Goal: Task Accomplishment & Management: Manage account settings

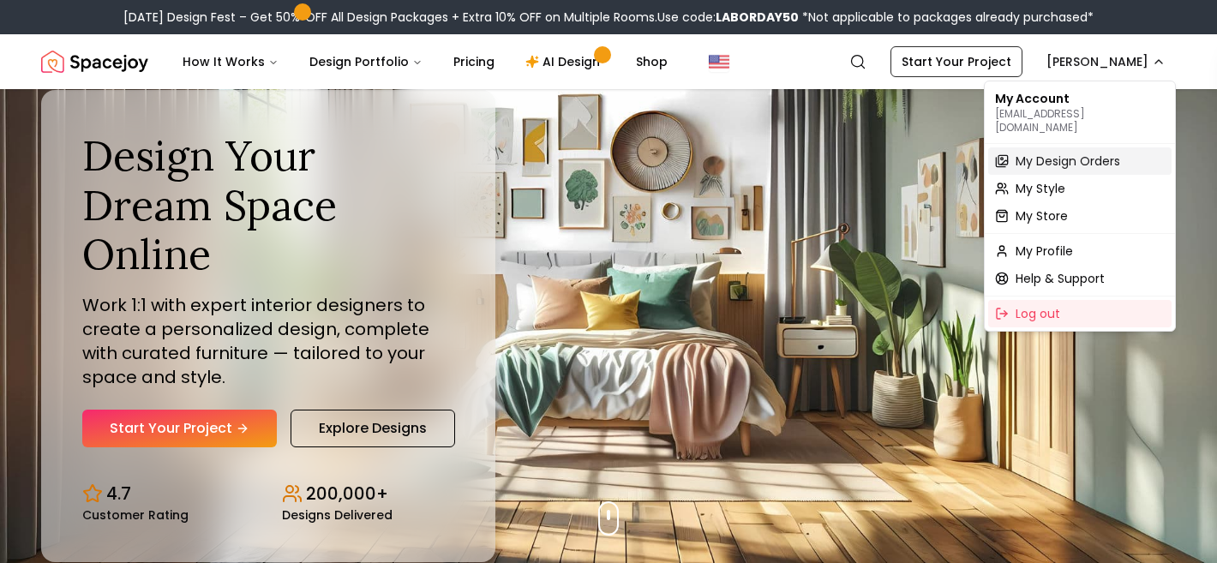
click at [1080, 153] on span "My Design Orders" at bounding box center [1067, 161] width 105 height 17
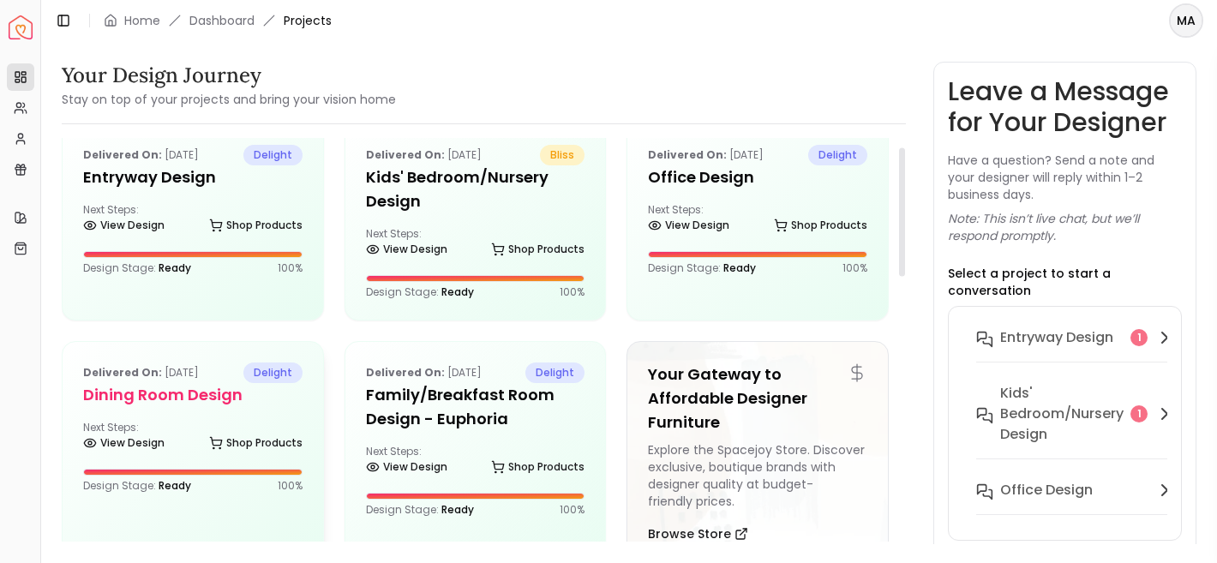
scroll to position [32, 0]
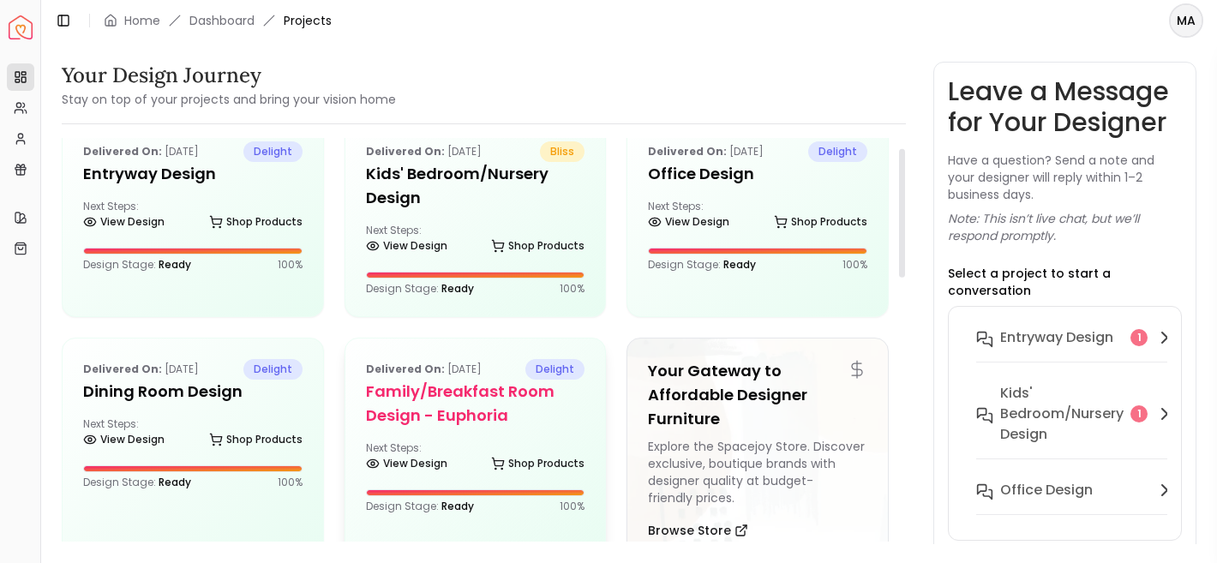
click at [456, 406] on h5 "Family/Breakfast Room Design - Euphoria" at bounding box center [475, 404] width 219 height 48
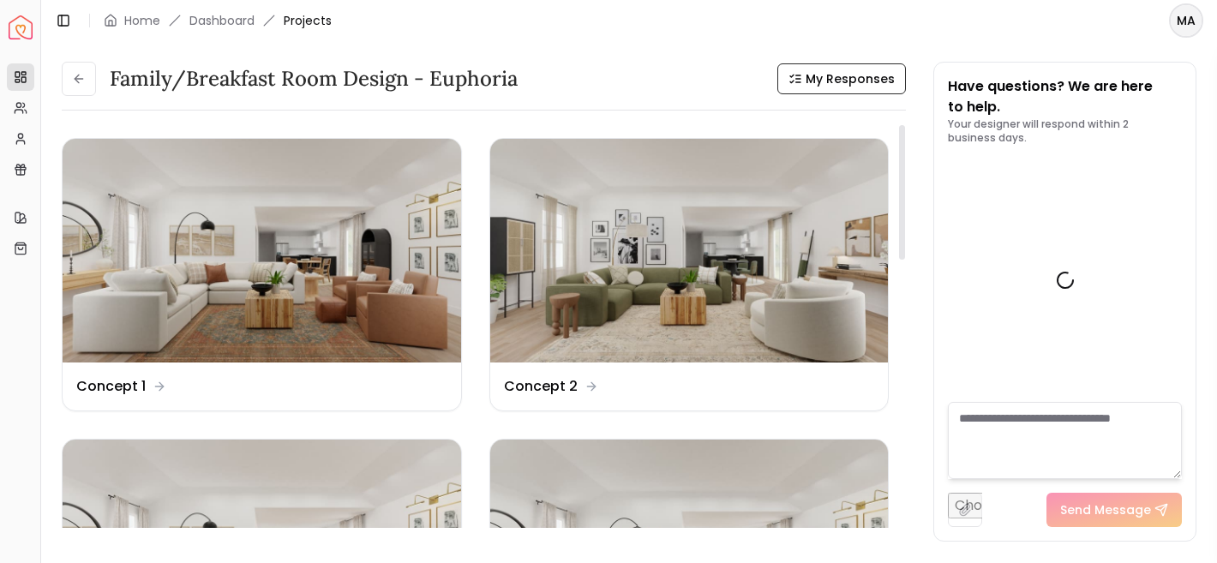
scroll to position [2868, 0]
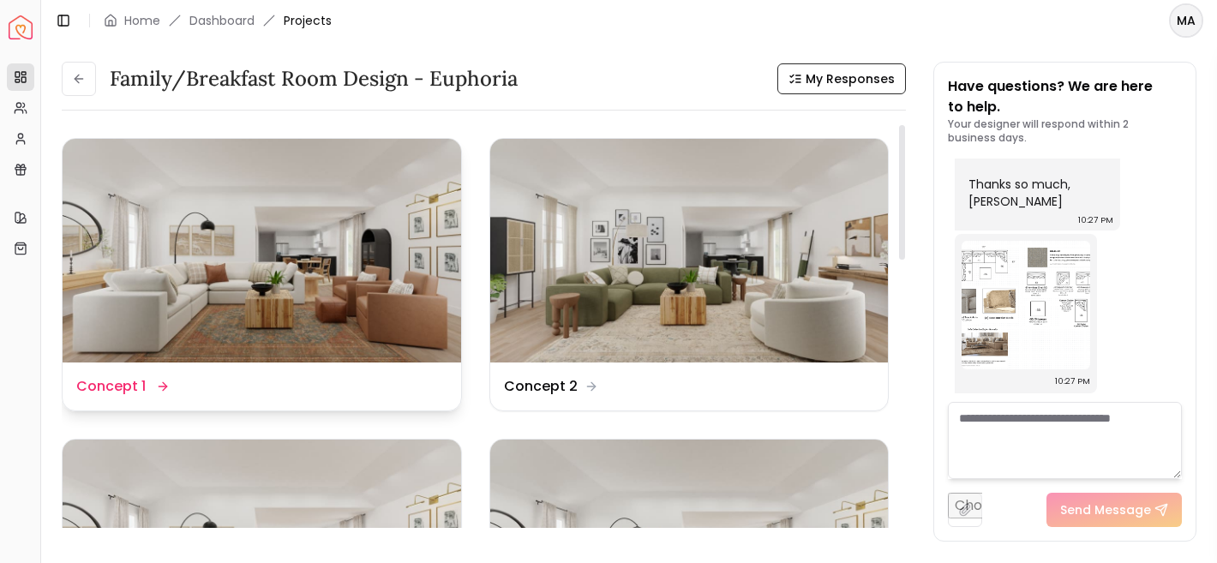
click at [366, 333] on img at bounding box center [262, 251] width 398 height 224
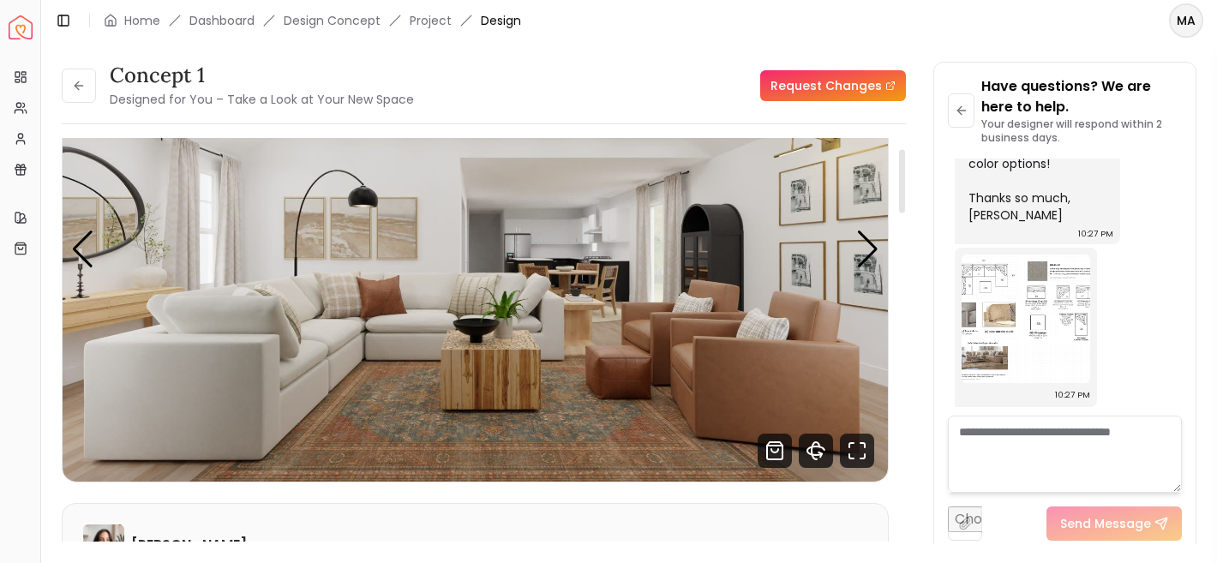
scroll to position [177, 0]
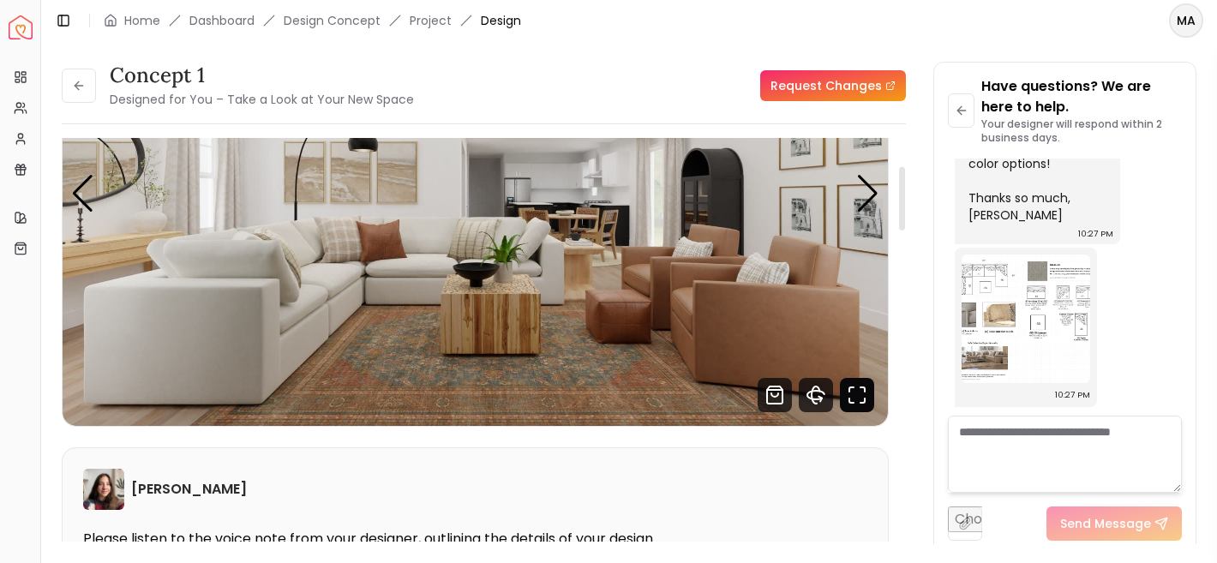
click at [857, 395] on icon "Fullscreen" at bounding box center [857, 395] width 34 height 34
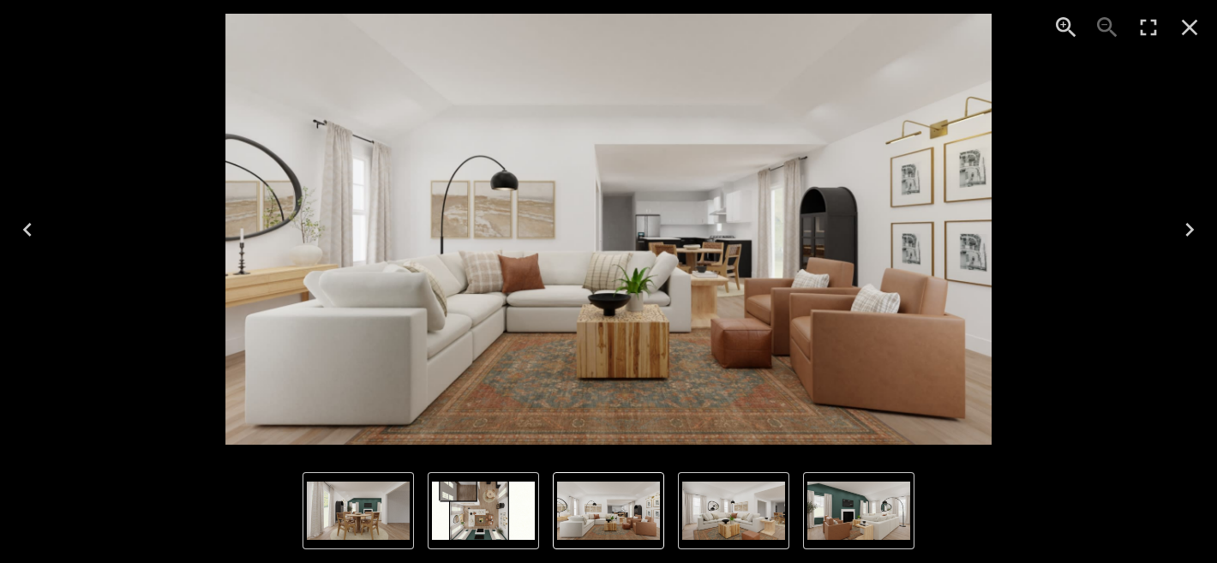
click at [517, 222] on img "1 of 5" at bounding box center [608, 229] width 766 height 431
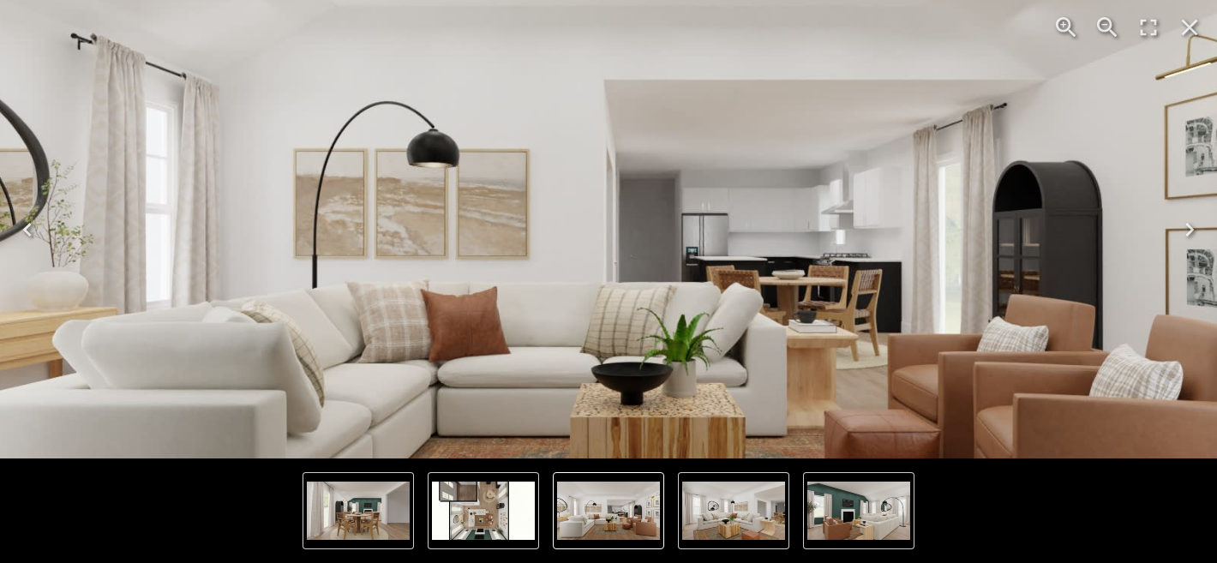
click at [579, 525] on img "1 of 5" at bounding box center [608, 510] width 103 height 58
click at [703, 526] on img "2 of 5" at bounding box center [733, 510] width 103 height 58
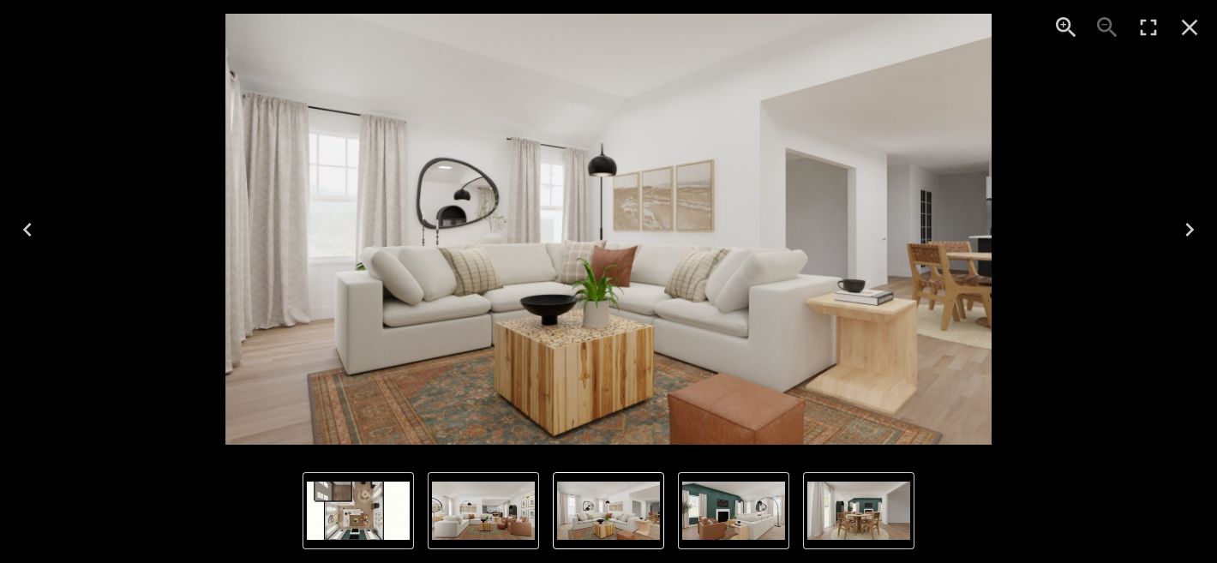
click at [703, 524] on img "3 of 5" at bounding box center [733, 510] width 103 height 58
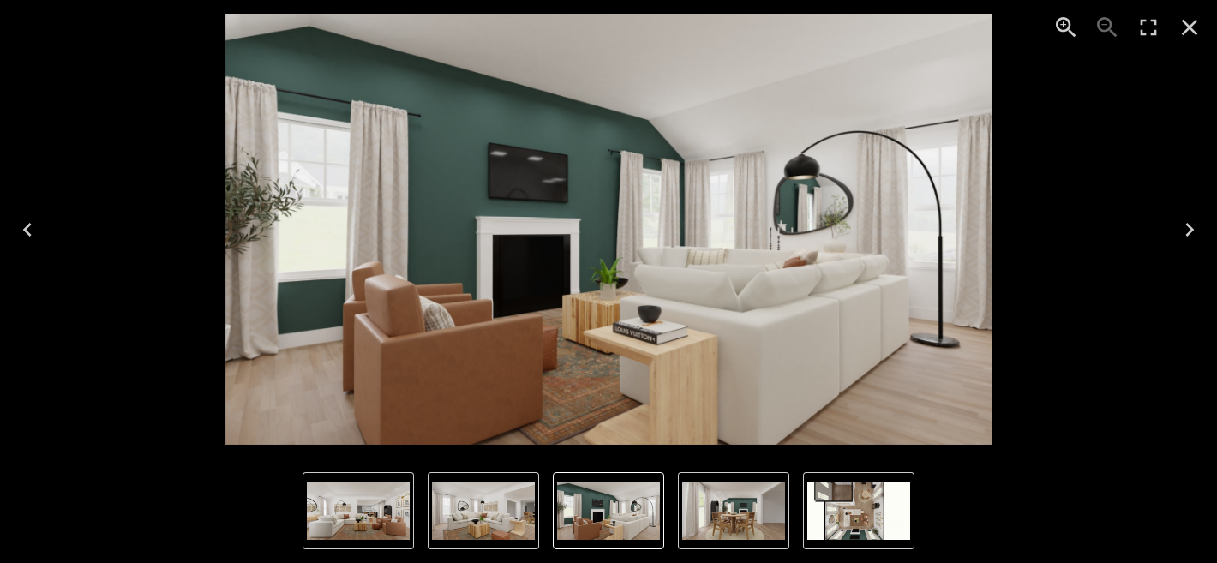
click at [627, 533] on img "3 of 5" at bounding box center [608, 510] width 103 height 58
click at [459, 521] on img "2 of 5" at bounding box center [483, 510] width 103 height 58
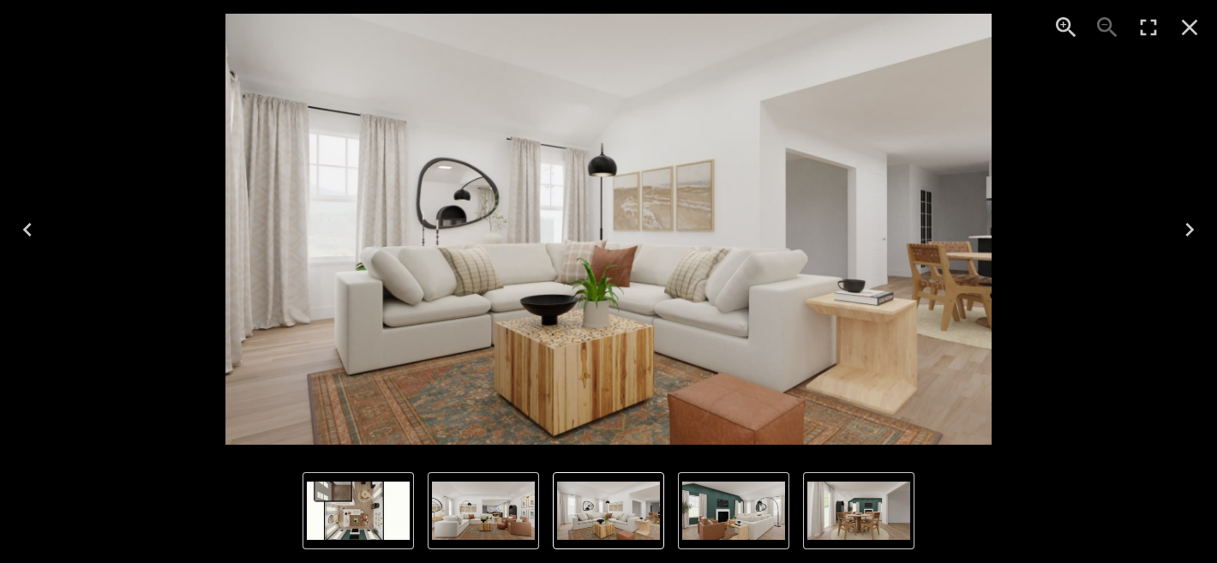
click at [895, 545] on button "4 of 5" at bounding box center [858, 510] width 111 height 77
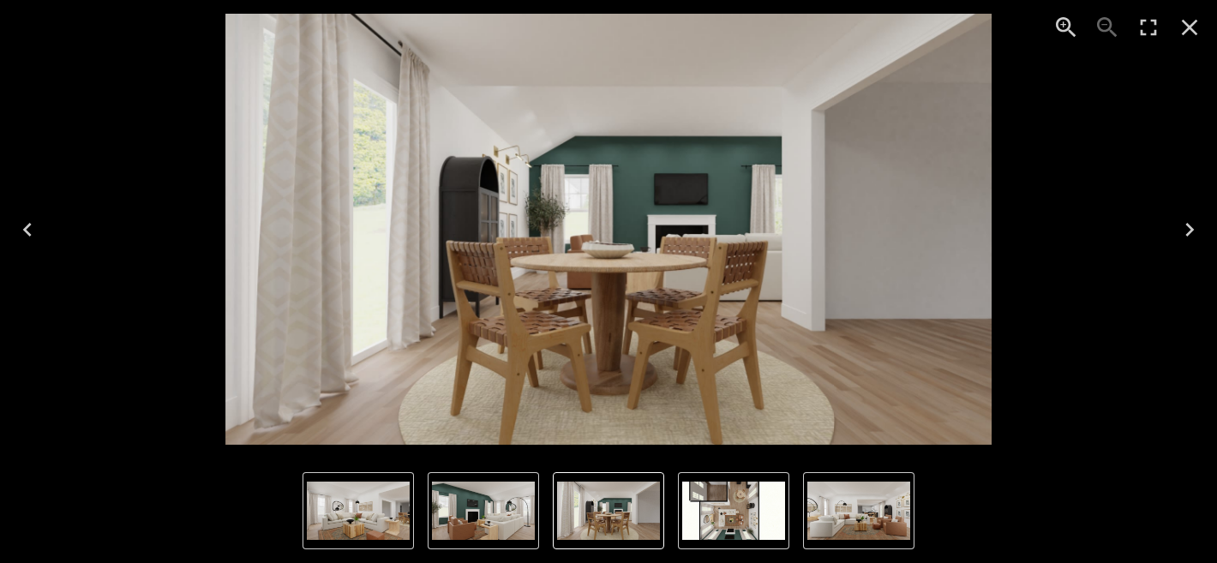
click at [770, 522] on img "5 of 5" at bounding box center [733, 510] width 103 height 58
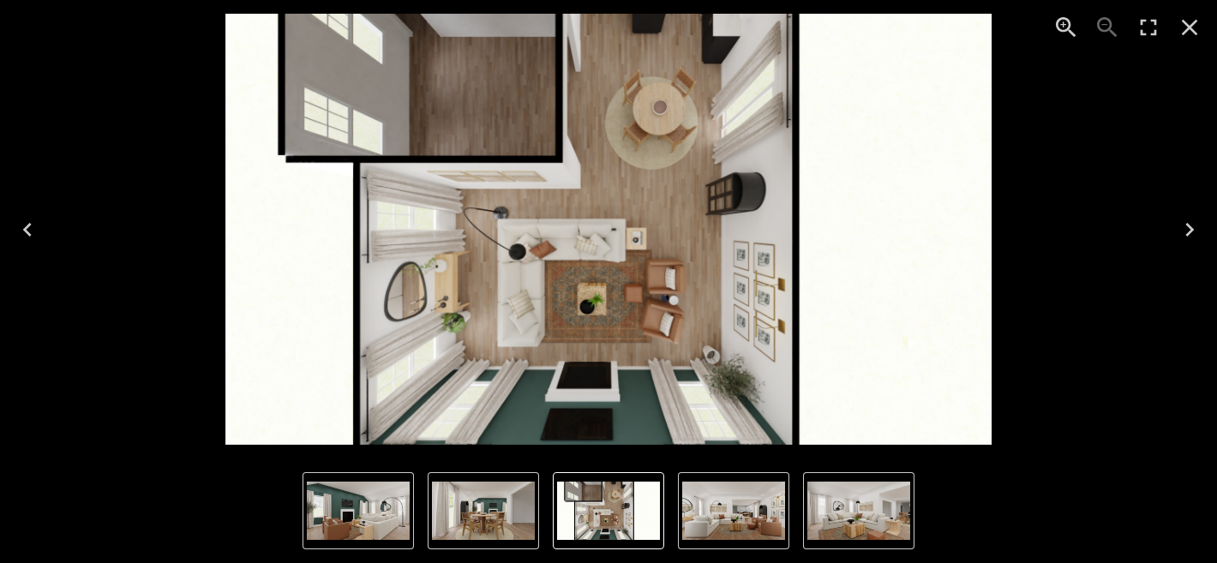
click at [487, 522] on img "4 of 5" at bounding box center [483, 510] width 103 height 58
